Goal: Contribute content

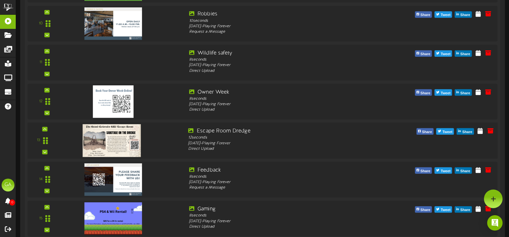
scroll to position [479, 0]
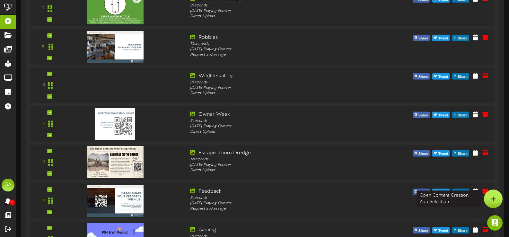
click at [492, 202] on div at bounding box center [493, 199] width 19 height 19
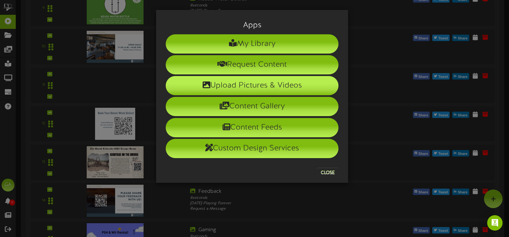
click at [276, 90] on li "Upload Pictures & Videos" at bounding box center [252, 85] width 173 height 19
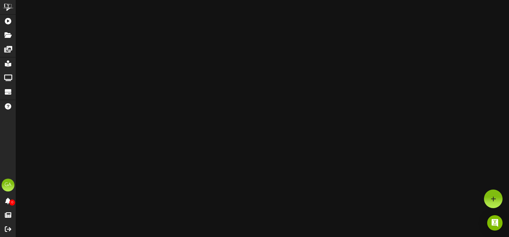
scroll to position [449, 0]
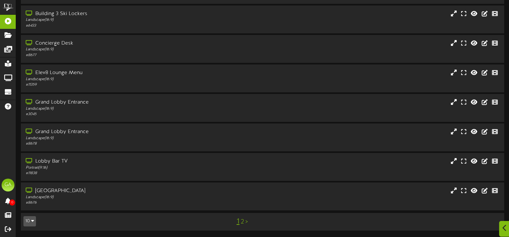
click at [505, 228] on icon at bounding box center [504, 228] width 4 height 7
click at [497, 195] on div at bounding box center [493, 199] width 19 height 19
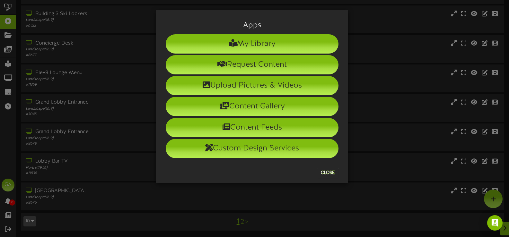
scroll to position [291, 0]
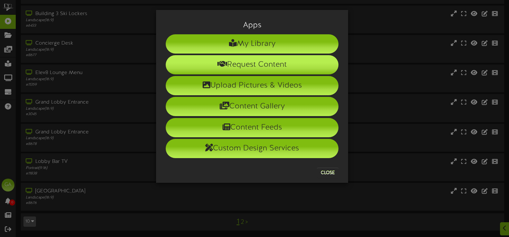
click at [290, 65] on li "Request Content" at bounding box center [252, 64] width 173 height 19
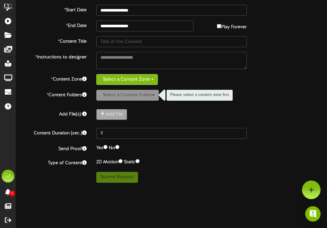
click at [153, 77] on button "Select a Content Zone" at bounding box center [127, 79] width 62 height 11
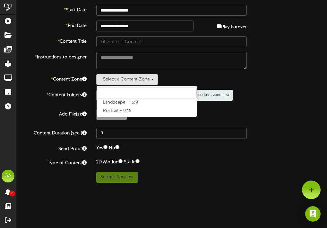
click at [200, 76] on div "Select a Content Zone Landscape - 16:9 Portrait - 9:16" at bounding box center [171, 79] width 151 height 11
